Goal: Information Seeking & Learning: Learn about a topic

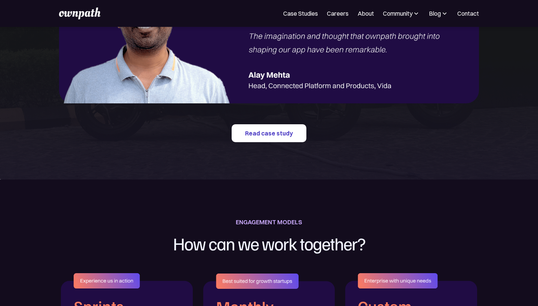
scroll to position [1150, 0]
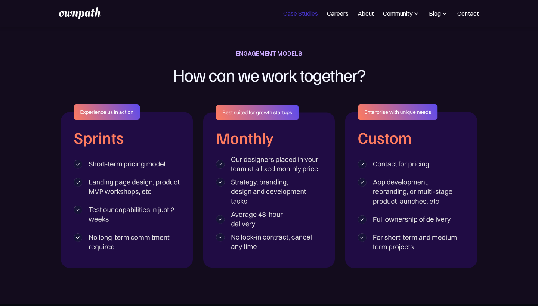
click at [306, 17] on link "Case Studies" at bounding box center [300, 13] width 35 height 9
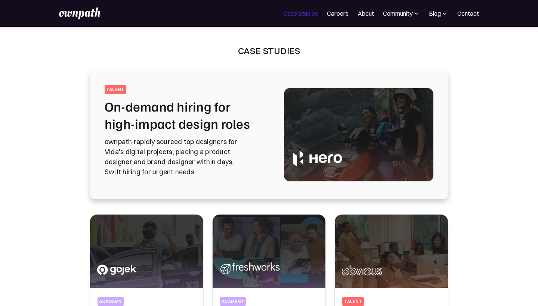
click at [298, 13] on link "Case Studies" at bounding box center [300, 13] width 35 height 9
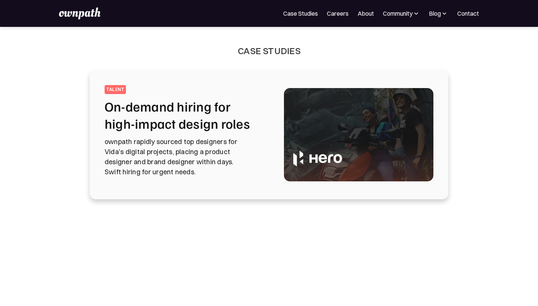
click at [79, 12] on img at bounding box center [79, 13] width 41 height 12
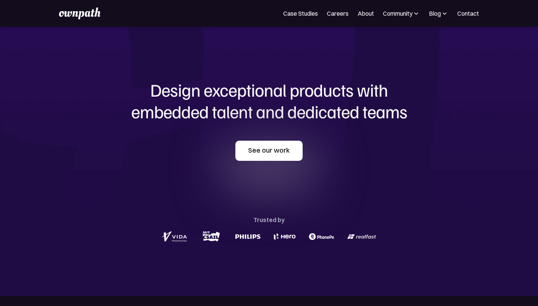
click at [279, 147] on link "See our work" at bounding box center [268, 151] width 67 height 20
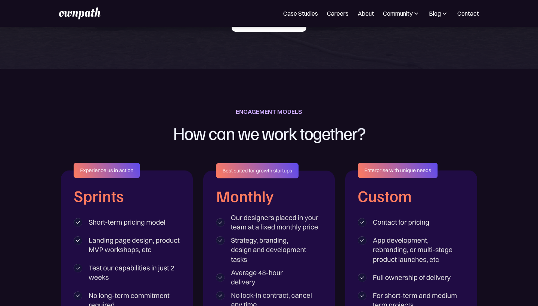
scroll to position [1164, 0]
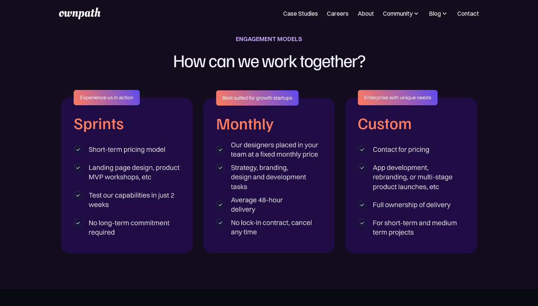
click at [131, 164] on img at bounding box center [127, 171] width 132 height 163
click at [263, 164] on img at bounding box center [269, 171] width 132 height 163
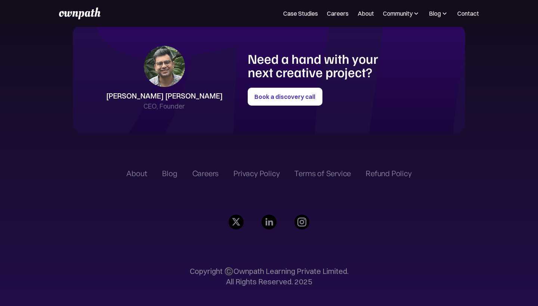
scroll to position [1695, 0]
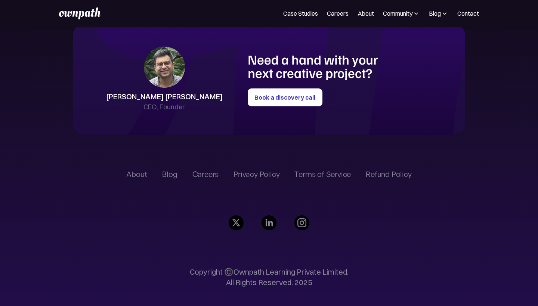
click at [205, 172] on div "Careers" at bounding box center [205, 174] width 27 height 9
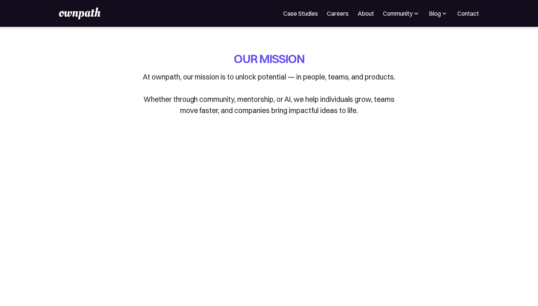
click at [363, 14] on link "About" at bounding box center [365, 13] width 16 height 9
click at [290, 10] on link "Case Studies" at bounding box center [300, 13] width 35 height 9
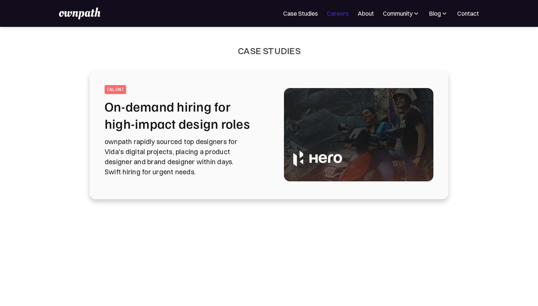
click at [335, 13] on link "Careers" at bounding box center [338, 13] width 22 height 9
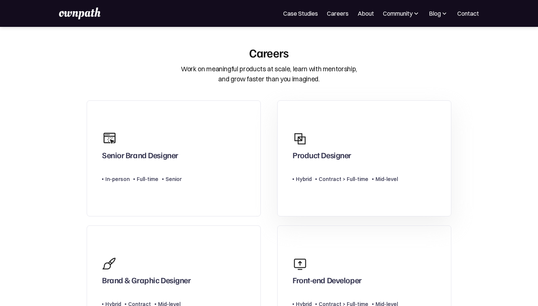
click at [335, 171] on div "Product Designer Type Level Hybrid Contract > Full-time Mid-level" at bounding box center [344, 159] width 105 height 62
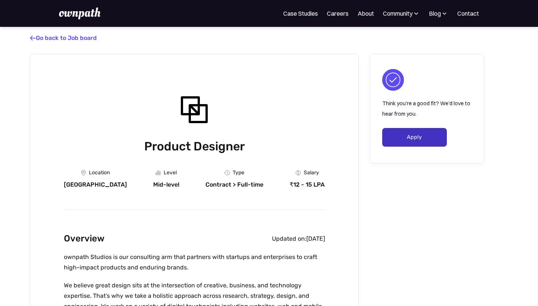
click at [396, 139] on link "Apply" at bounding box center [414, 137] width 65 height 19
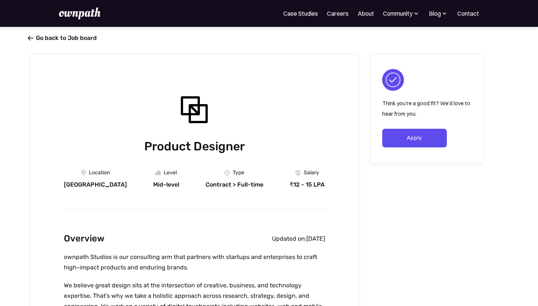
click at [51, 38] on link " Go back to Job board" at bounding box center [63, 37] width 67 height 7
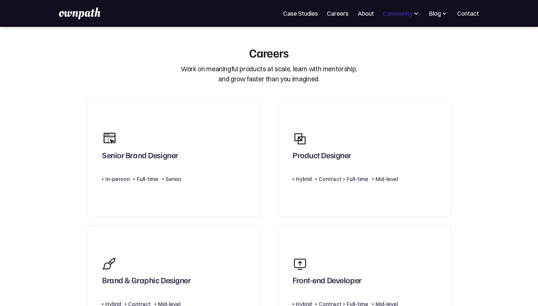
click at [383, 14] on div "Community" at bounding box center [397, 13] width 29 height 9
click at [366, 15] on link "About" at bounding box center [365, 13] width 16 height 9
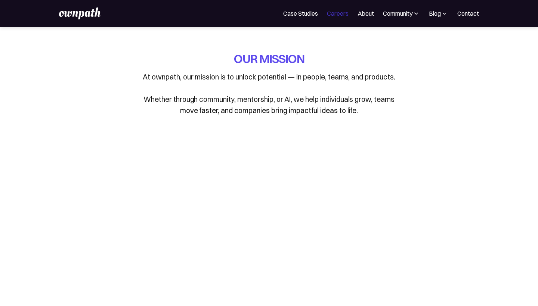
click at [332, 16] on link "Careers" at bounding box center [338, 13] width 22 height 9
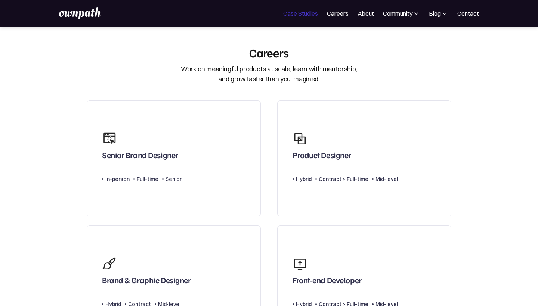
click at [303, 16] on link "Case Studies" at bounding box center [300, 13] width 35 height 9
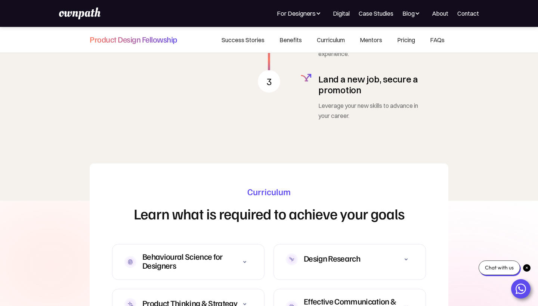
scroll to position [1915, 0]
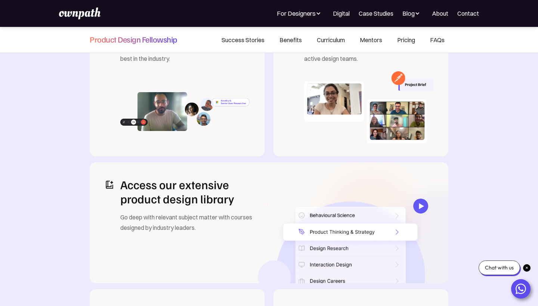
click at [205, 200] on h2 "Access our extensive product design library" at bounding box center [193, 191] width 146 height 29
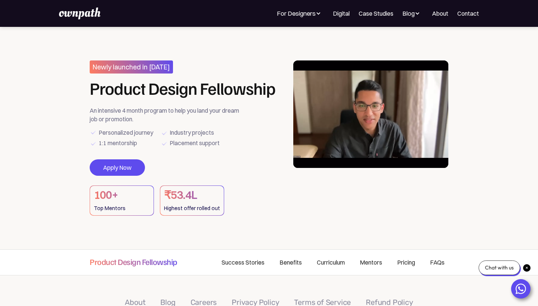
scroll to position [0, 0]
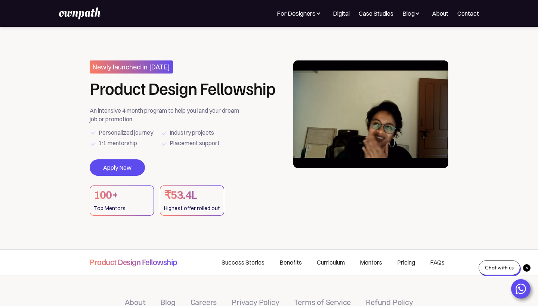
click at [198, 48] on section "Newly launched in [DATE] Product Design Fellowship An intensive 4 month program…" at bounding box center [269, 138] width 538 height 223
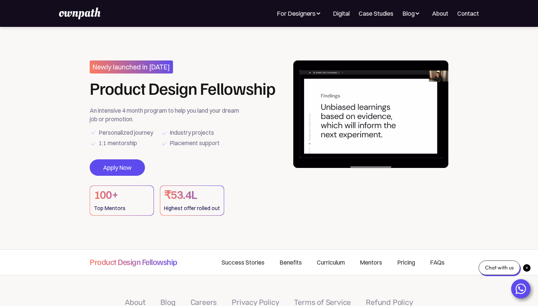
click at [81, 43] on section "Newly launched in [DATE] Product Design Fellowship An intensive 4 month program…" at bounding box center [269, 138] width 538 height 223
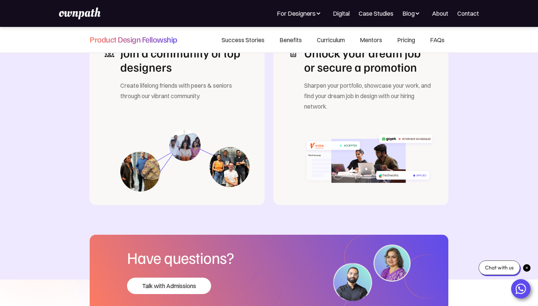
scroll to position [1294, 0]
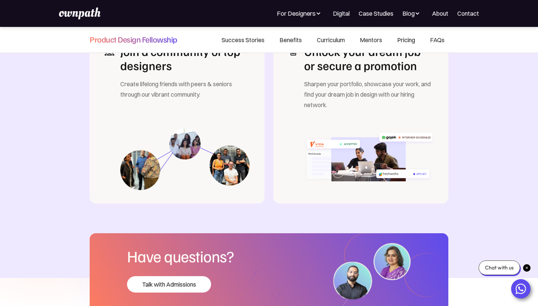
click at [404, 38] on link "Pricing" at bounding box center [405, 39] width 33 height 25
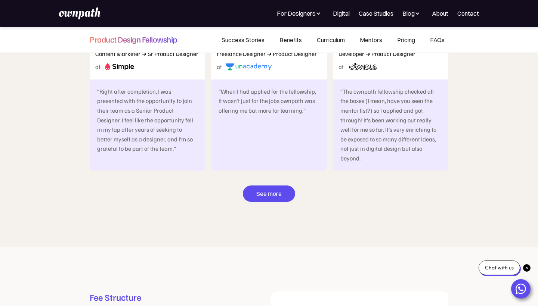
scroll to position [4189, 0]
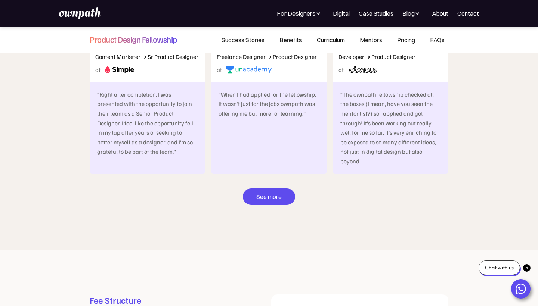
click at [337, 38] on link "Curriculum" at bounding box center [330, 39] width 43 height 25
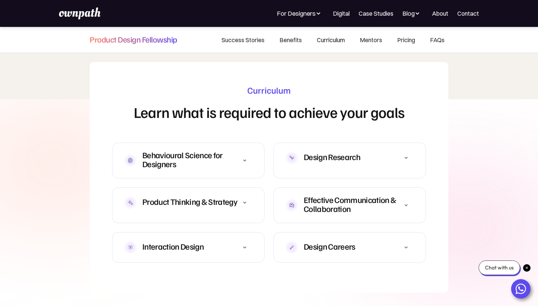
scroll to position [2193, 0]
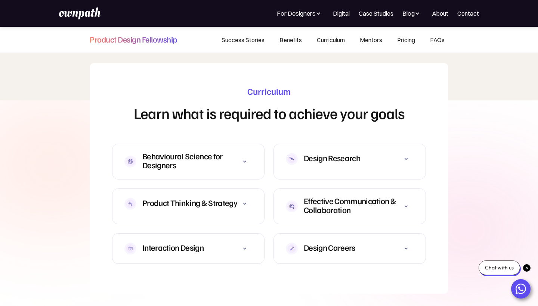
click at [247, 157] on icon at bounding box center [244, 161] width 9 height 9
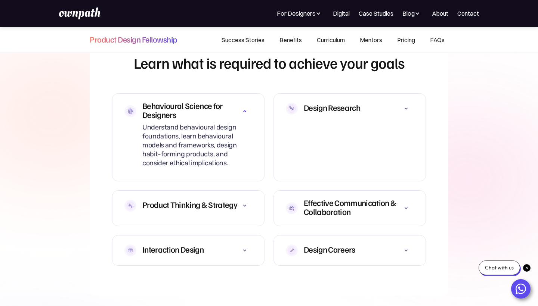
scroll to position [2243, 0]
click at [404, 104] on icon at bounding box center [405, 108] width 9 height 9
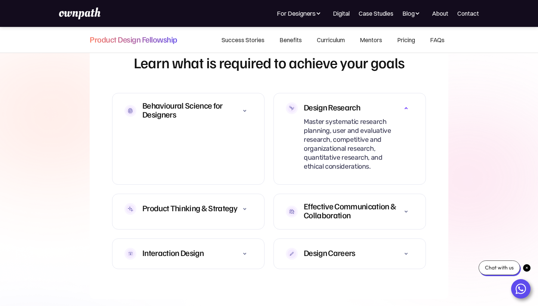
click at [243, 205] on icon at bounding box center [244, 209] width 9 height 9
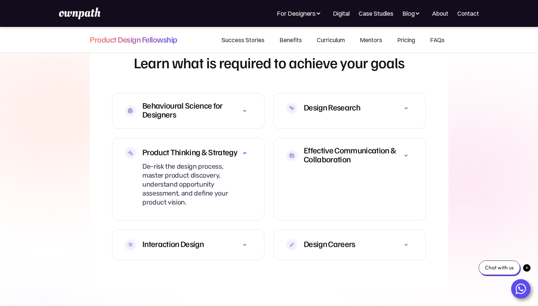
click at [406, 151] on icon at bounding box center [405, 155] width 9 height 9
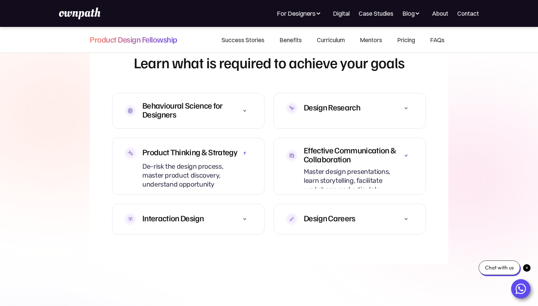
click at [406, 150] on icon at bounding box center [405, 155] width 11 height 11
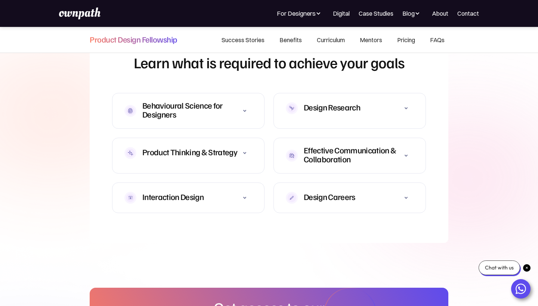
click at [406, 151] on icon at bounding box center [405, 155] width 9 height 9
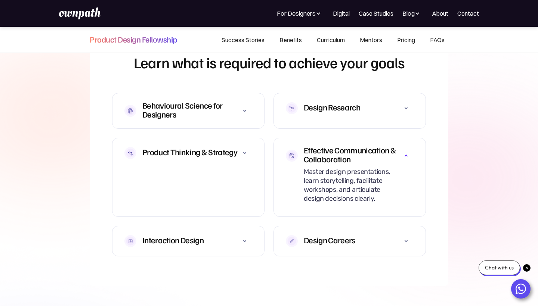
click at [249, 234] on div at bounding box center [244, 241] width 15 height 15
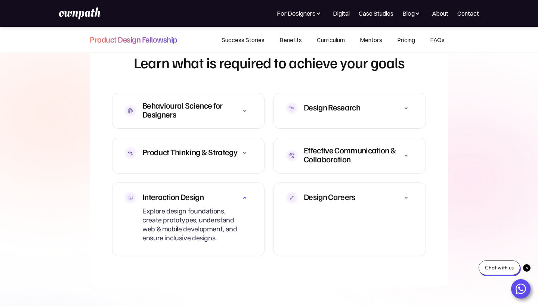
click at [407, 193] on icon at bounding box center [405, 197] width 9 height 9
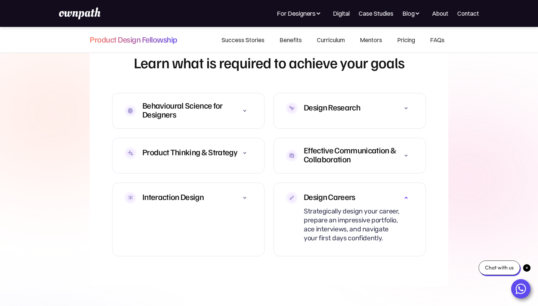
click at [501, 268] on div "Chat with us" at bounding box center [498, 268] width 41 height 15
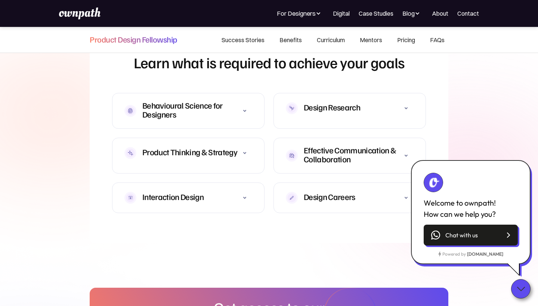
click at [468, 233] on span "Chat with us" at bounding box center [461, 234] width 32 height 7
click at [168, 254] on div "Curriculum Learn what is required to achieve your goals Behavioural Science for…" at bounding box center [269, 231] width 358 height 318
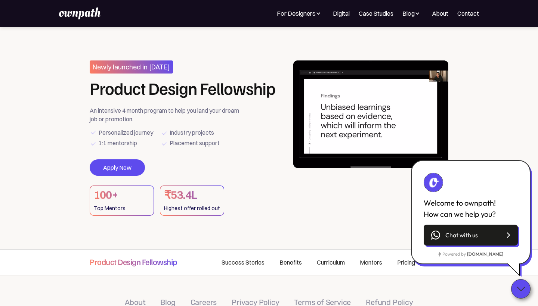
scroll to position [0, 0]
